Goal: Check status: Check status

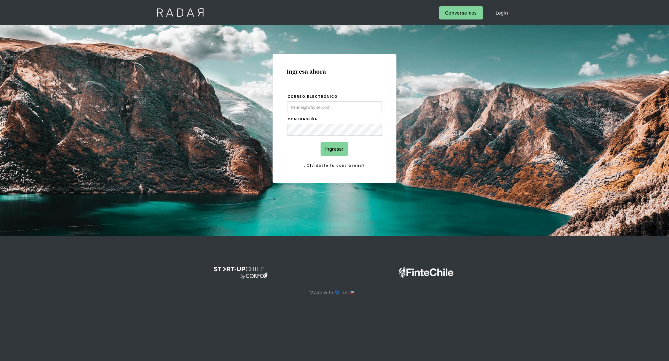
click at [334, 318] on com-1password-button at bounding box center [334, 318] width 0 height 0
type input "[PERSON_NAME][EMAIL_ADDRESS][DOMAIN_NAME]"
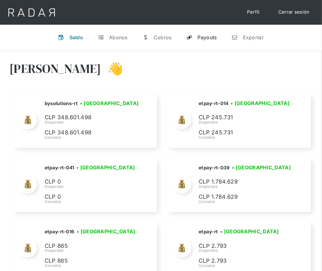
click at [201, 38] on div "Payouts" at bounding box center [206, 37] width 19 height 6
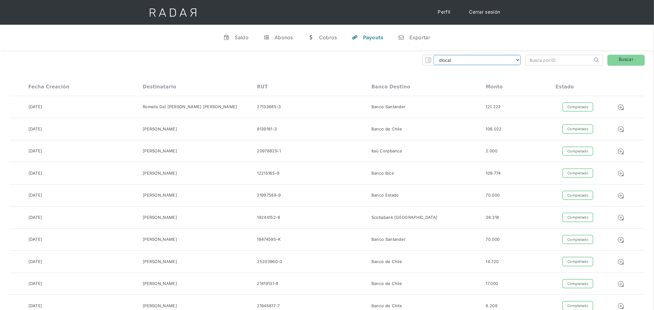
click at [465, 55] on select "dlocal demergechile fcacl2 remitee clpro [PERSON_NAME] urigol radar-cliente rad…" at bounding box center [477, 60] width 87 height 10
select select "bysolutions-rt"
click at [548, 60] on input "search" at bounding box center [559, 60] width 67 height 10
paste input "66166cb7-ecb3-455e-bf34-4cef5f01294c"
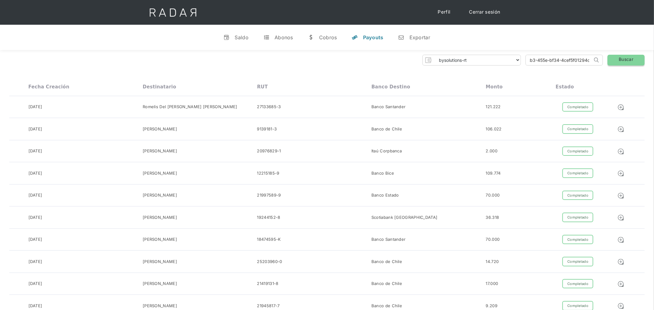
type input "66166cb7-ecb3-455e-bf34-4cef5f01294c"
click at [623, 65] on link "Buscar" at bounding box center [626, 60] width 37 height 11
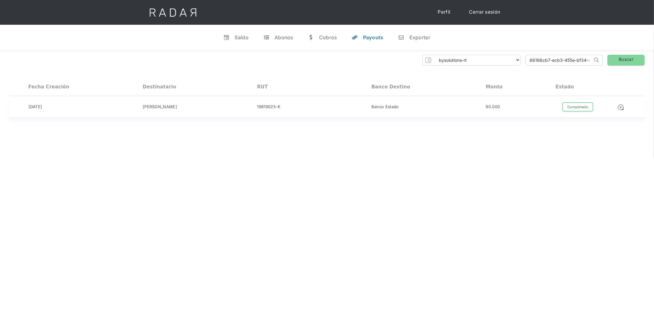
click at [576, 108] on div "Completado" at bounding box center [577, 107] width 31 height 10
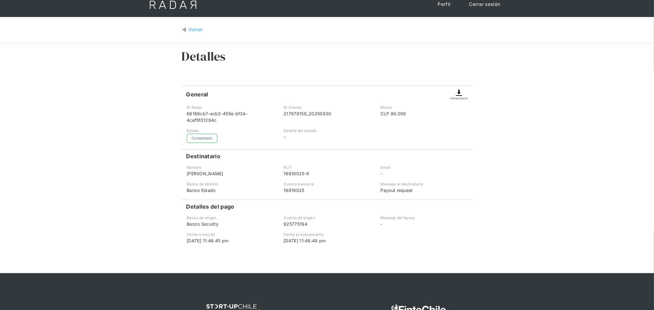
scroll to position [8, 0]
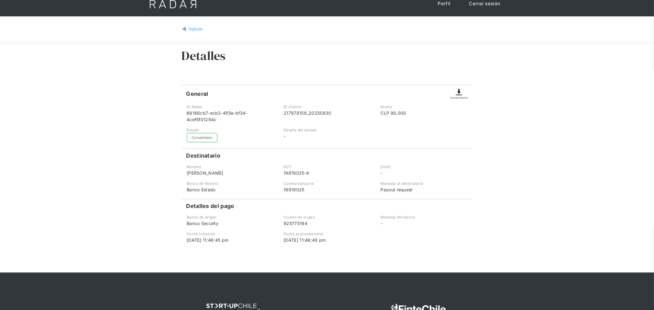
click at [461, 93] on img at bounding box center [458, 92] width 7 height 7
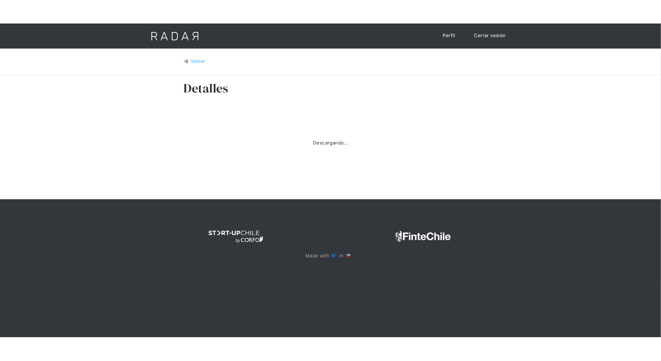
scroll to position [0, 0]
